Goal: Information Seeking & Learning: Learn about a topic

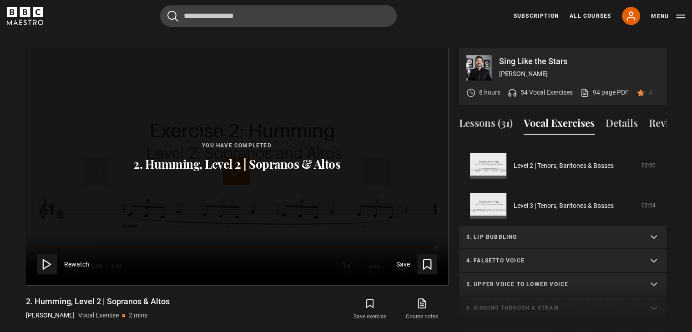
click at [545, 233] on p "3. Lip bubbling" at bounding box center [551, 237] width 171 height 8
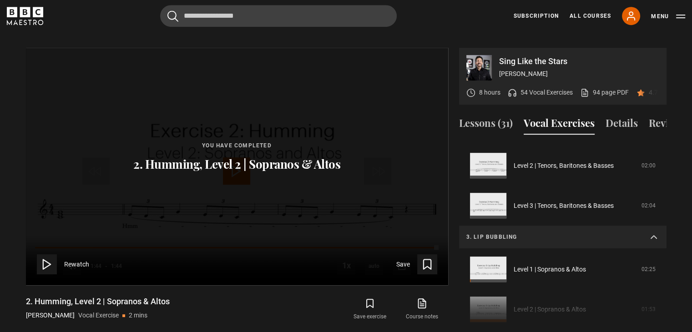
scroll to position [252, 0]
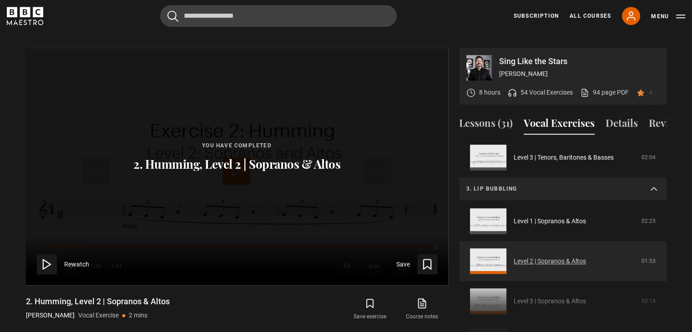
click at [541, 257] on link "Level 2 | Sopranos & Altos" at bounding box center [550, 262] width 72 height 10
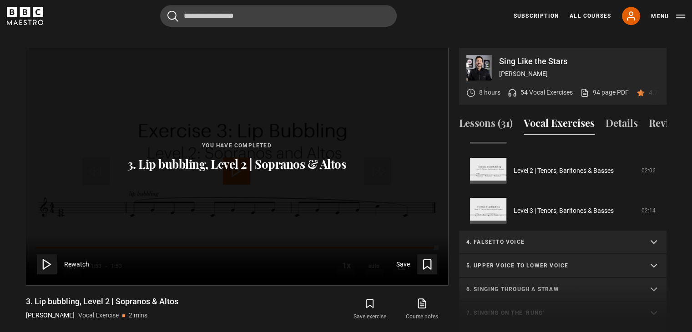
click at [488, 244] on p "4. Falsetto voice" at bounding box center [551, 242] width 171 height 8
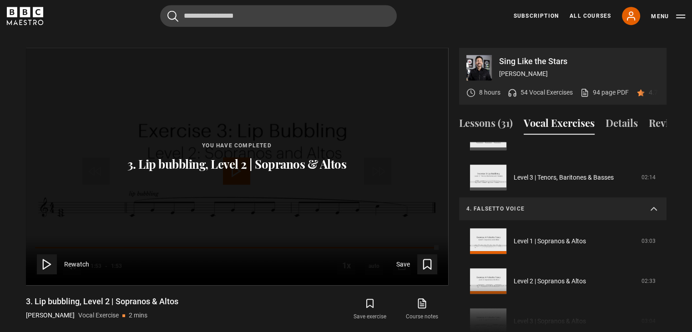
scroll to position [257, 0]
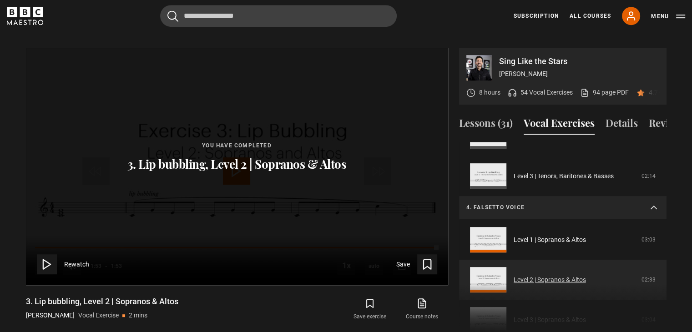
click at [514, 276] on link "Level 2 | Sopranos & Altos" at bounding box center [550, 280] width 72 height 10
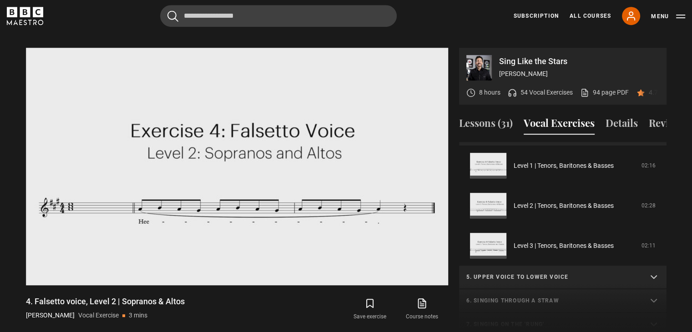
scroll to position [212, 0]
click at [522, 278] on p "5. Upper voice to lower voice" at bounding box center [551, 277] width 171 height 8
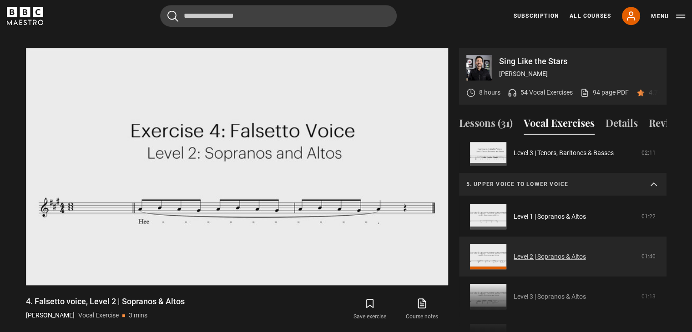
click at [521, 252] on link "Level 2 | Sopranos & Altos" at bounding box center [550, 257] width 72 height 10
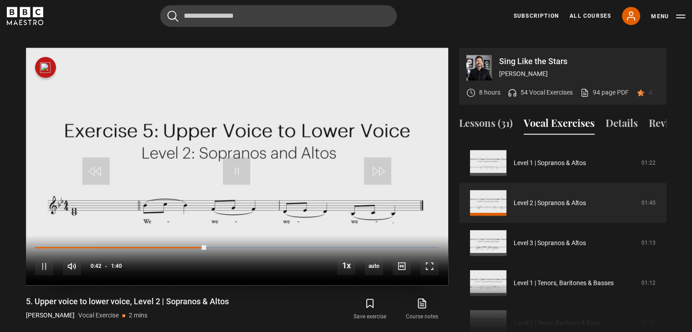
click at [58, 235] on div "10s Skip Back 10 seconds Pause 10s Skip Forward 10 seconds Loaded : 100.00% 0:0…" at bounding box center [237, 260] width 422 height 51
click at [55, 235] on div "10s Skip Back 10 seconds Pause 10s Skip Forward 10 seconds Loaded : 100.00% 0:0…" at bounding box center [237, 260] width 422 height 51
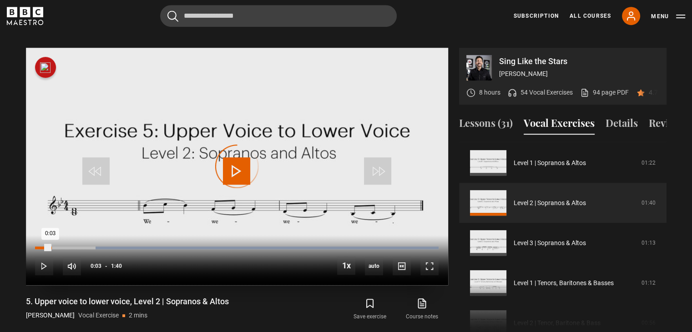
click at [50, 247] on div "0:03" at bounding box center [42, 248] width 15 height 3
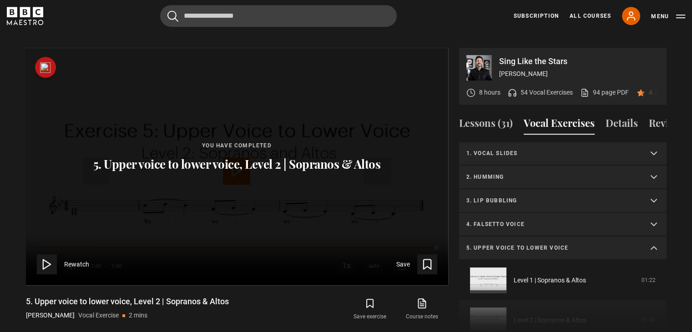
scroll to position [433, 0]
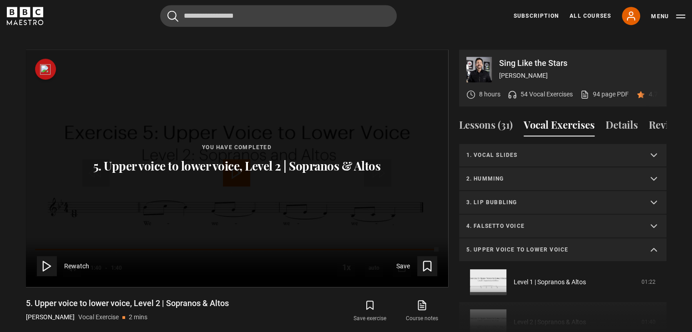
click at [576, 248] on p "5. Upper voice to lower voice" at bounding box center [551, 250] width 171 height 8
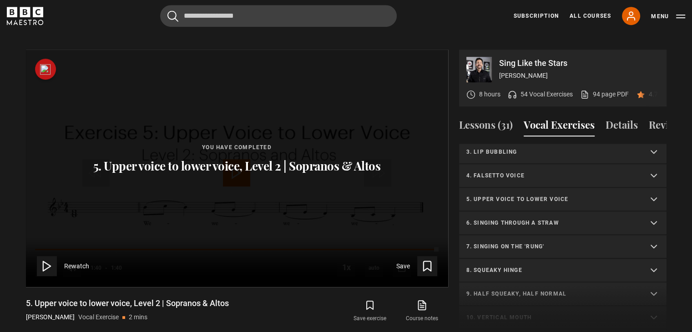
scroll to position [51, 0]
click at [551, 177] on p "4. Falsetto voice" at bounding box center [551, 175] width 171 height 8
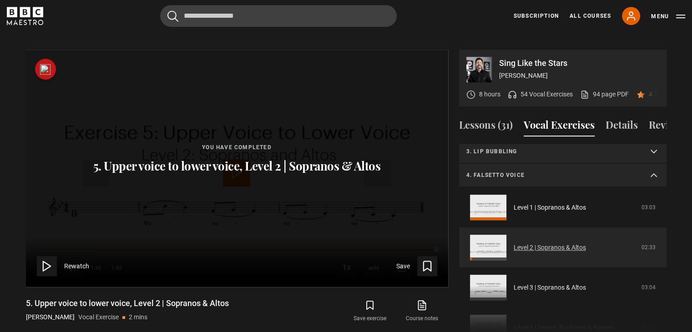
click at [543, 252] on link "Level 2 | Sopranos & Altos" at bounding box center [550, 248] width 72 height 10
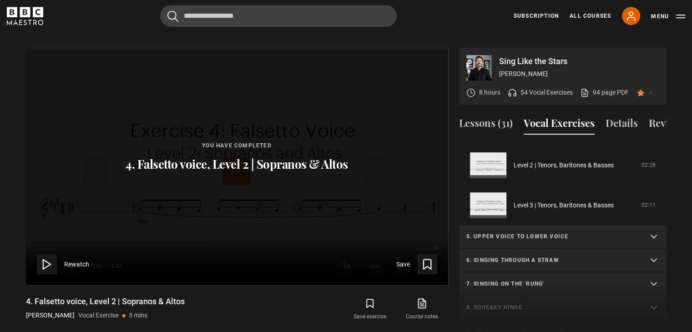
click at [552, 283] on p "7. Singing on the 'rung'" at bounding box center [551, 284] width 171 height 8
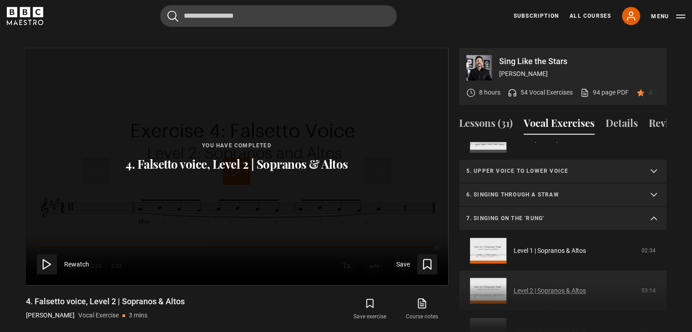
click at [537, 286] on link "Level 2 | Sopranos & Altos" at bounding box center [550, 291] width 72 height 10
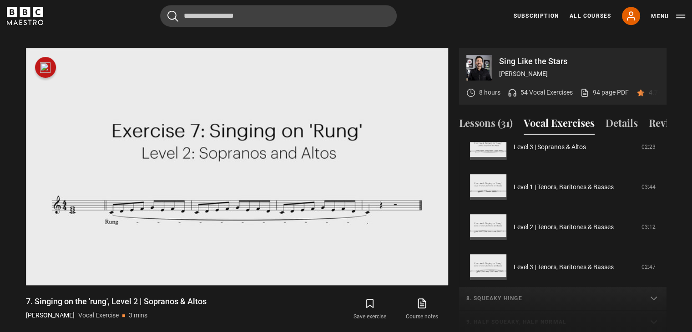
scroll to position [313, 0]
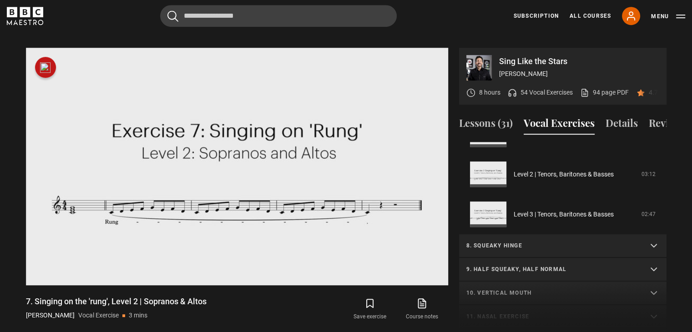
click at [517, 245] on p "8. Squeaky hinge" at bounding box center [551, 246] width 171 height 8
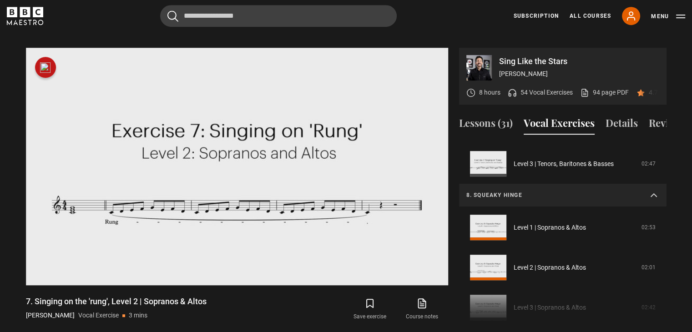
scroll to position [370, 0]
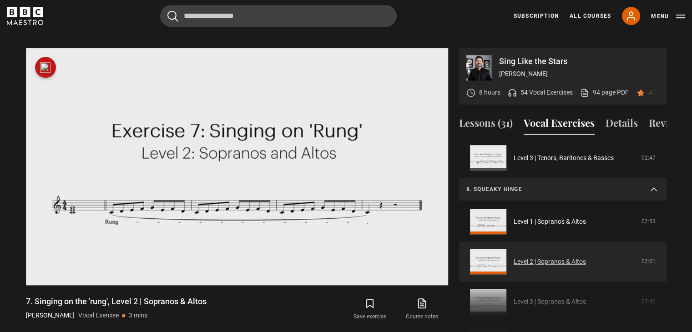
click at [520, 257] on link "Level 2 | Sopranos & Altos" at bounding box center [550, 262] width 72 height 10
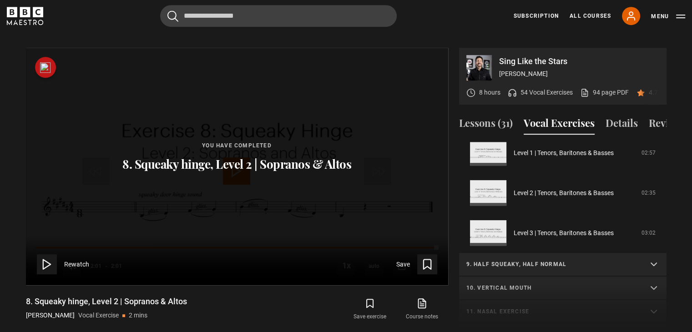
click at [557, 269] on summary "9. Half squeaky, half normal" at bounding box center [562, 265] width 207 height 24
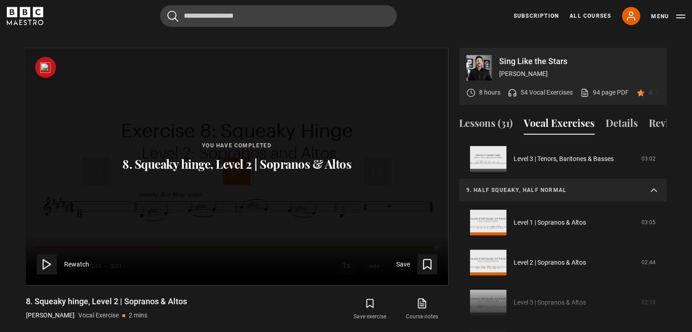
scroll to position [393, 0]
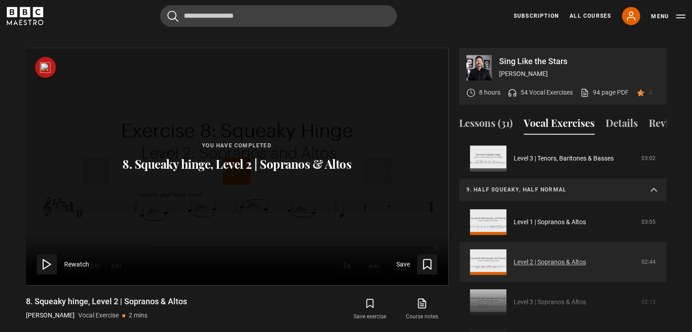
click at [550, 259] on link "Level 2 | Sopranos & Altos" at bounding box center [550, 263] width 72 height 10
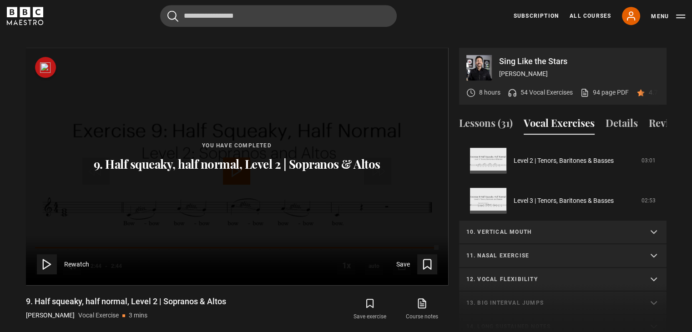
click at [535, 229] on p "10. Vertical mouth" at bounding box center [551, 232] width 171 height 8
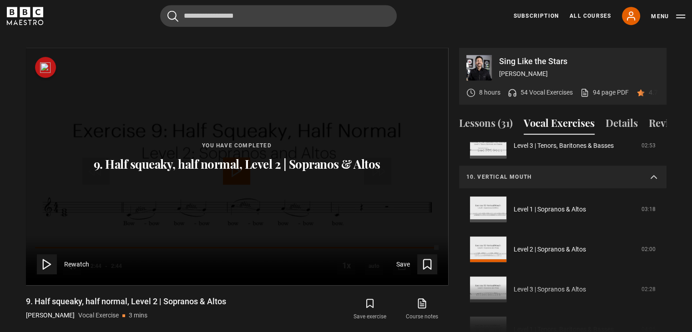
scroll to position [431, 0]
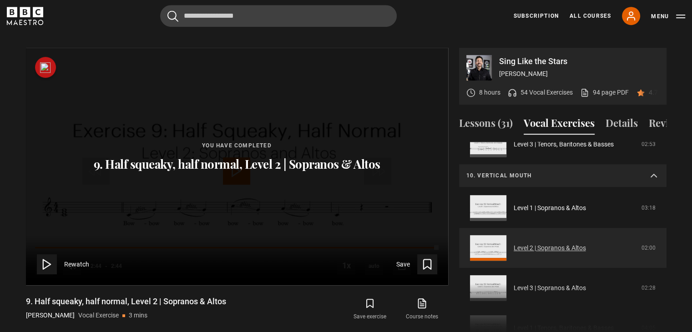
click at [533, 243] on link "Level 2 | Sopranos & Altos" at bounding box center [550, 248] width 72 height 10
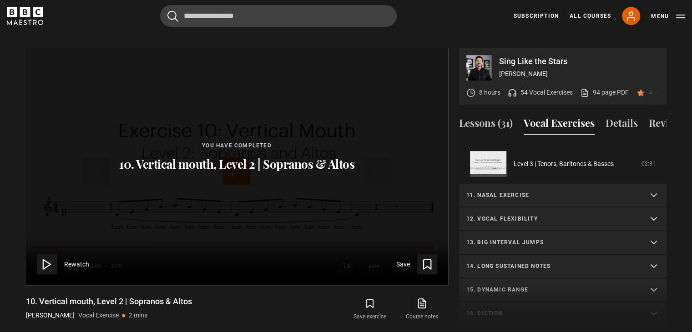
scroll to position [438, 0]
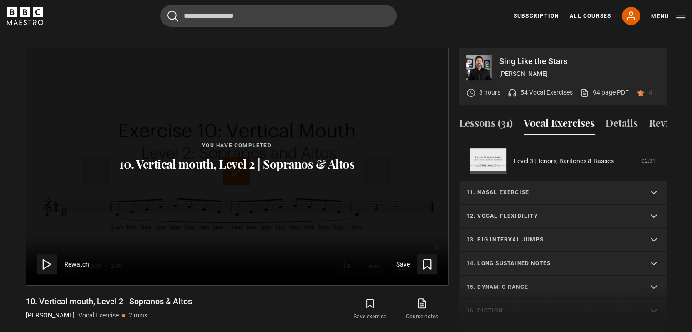
click at [524, 193] on p "11. Nasal exercise" at bounding box center [551, 192] width 171 height 8
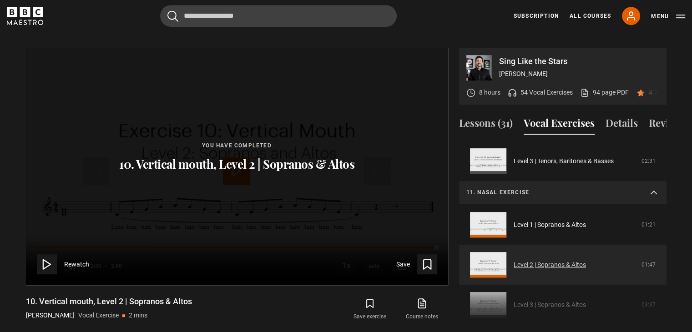
click at [530, 261] on link "Level 2 | Sopranos & Altos" at bounding box center [550, 265] width 72 height 10
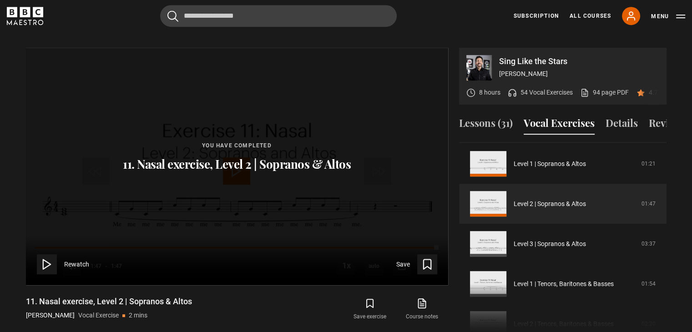
scroll to position [406, 0]
